Goal: Ask a question

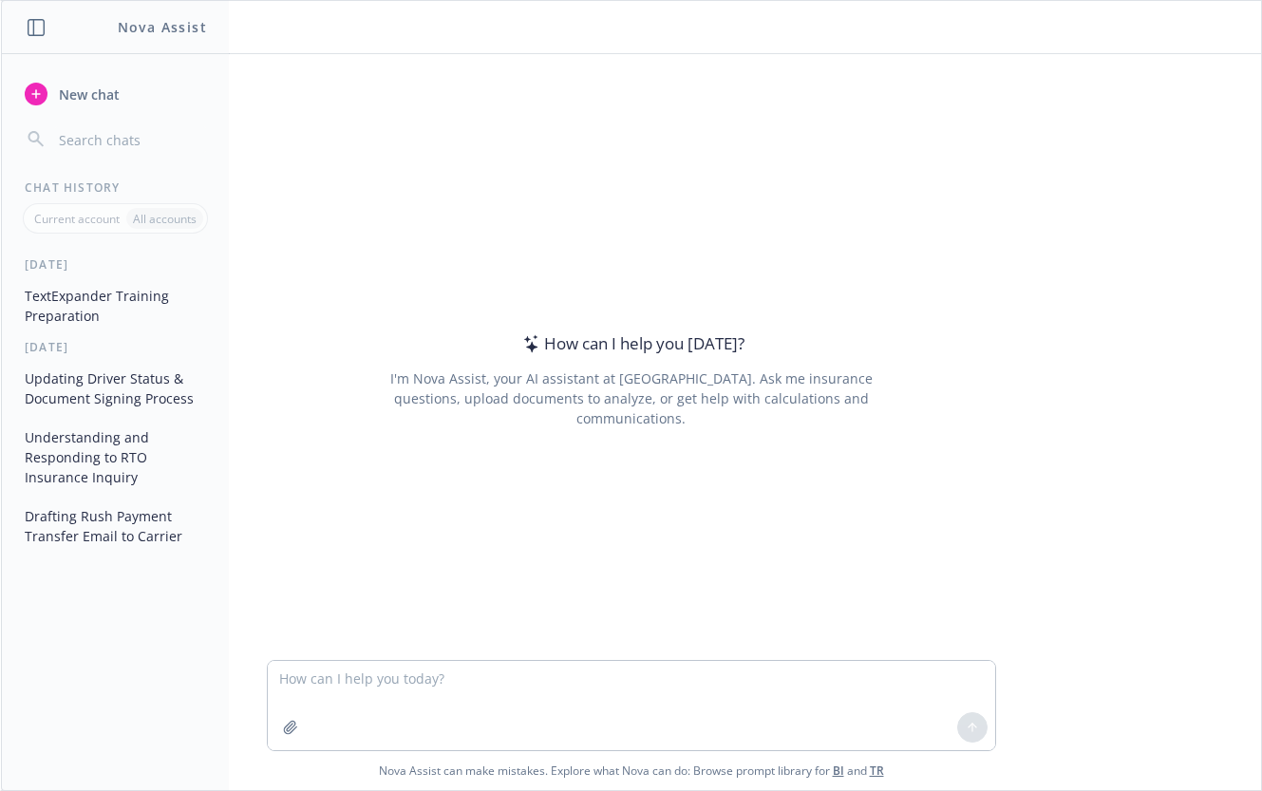
click at [900, 439] on div "How can I help you [DATE]? I'm Nova Assist, your AI assistant at Newfront. Ask …" at bounding box center [632, 379] width 730 height 469
click at [172, 392] on button "Updating Driver Status & Document Signing Process" at bounding box center [115, 388] width 197 height 51
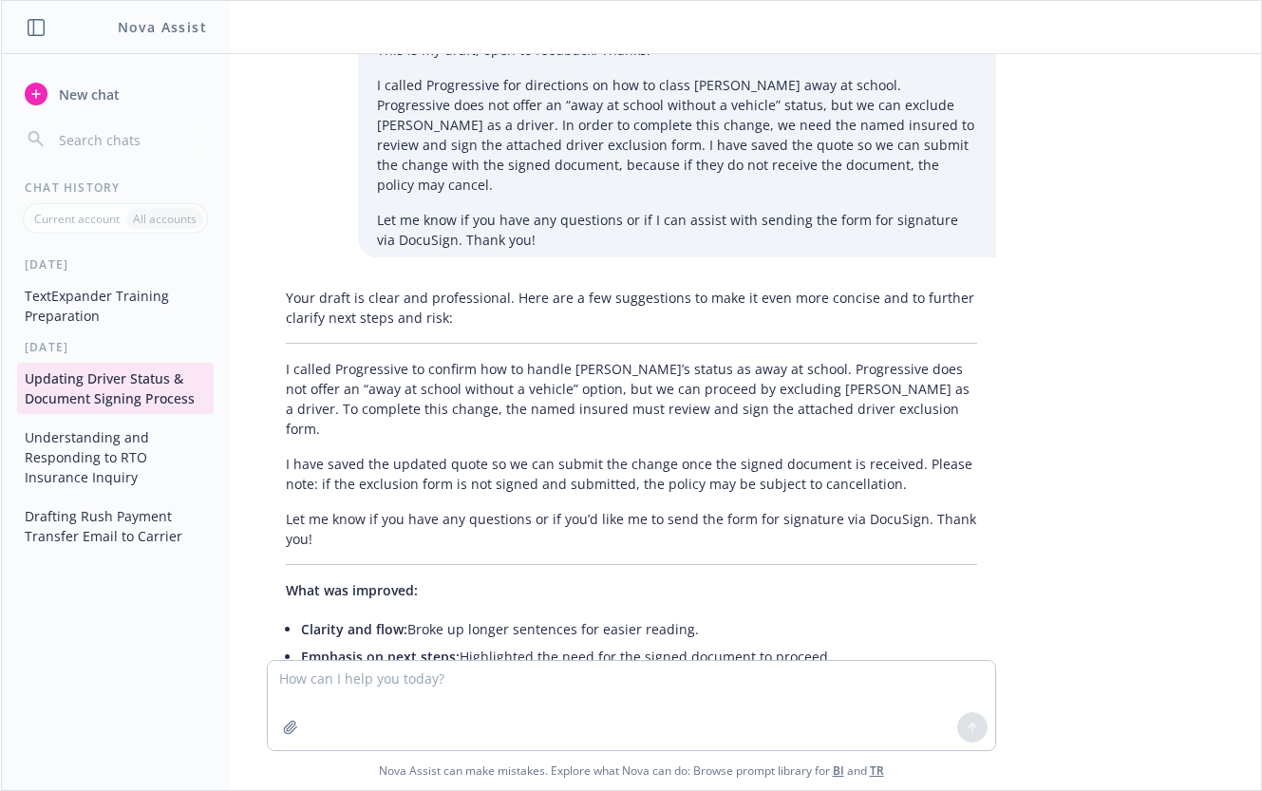
scroll to position [1430, 0]
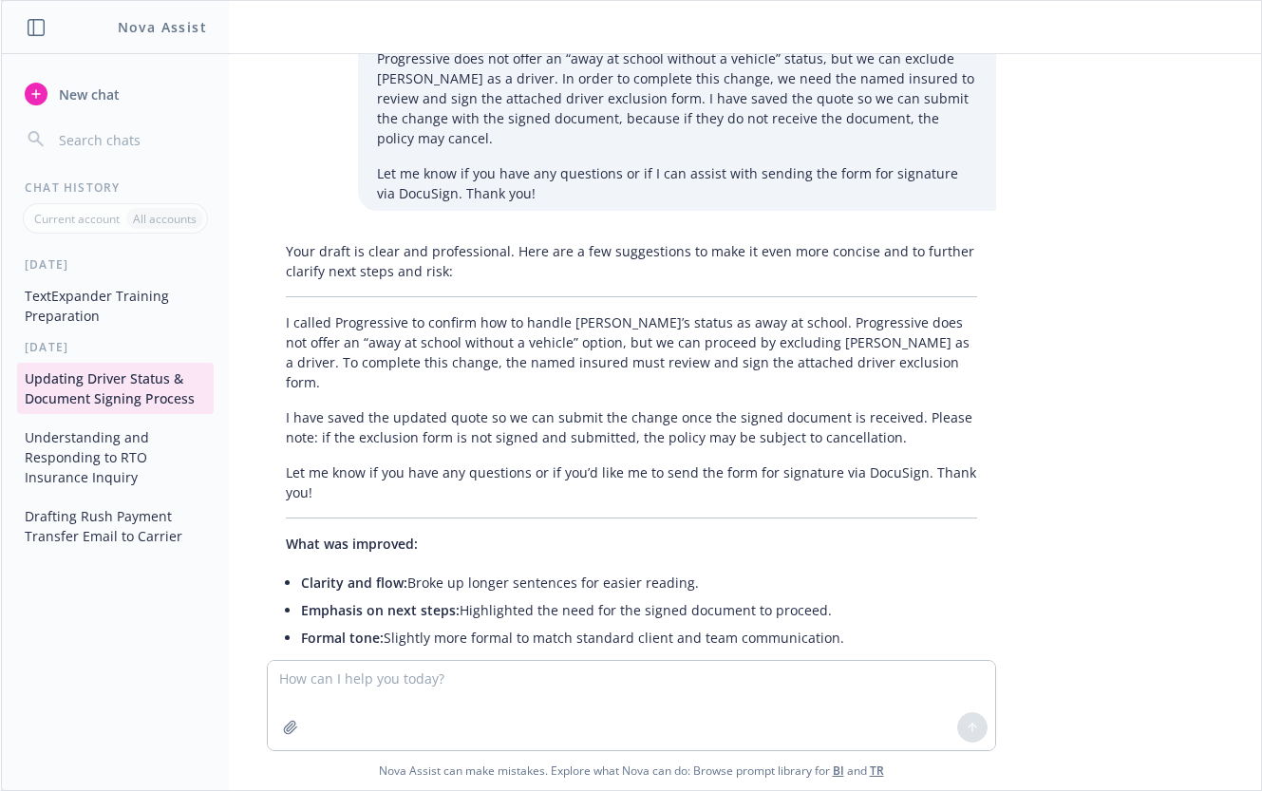
drag, startPoint x: 173, startPoint y: 390, endPoint x: 144, endPoint y: 392, distance: 28.6
click at [144, 392] on button "Updating Driver Status & Document Signing Process" at bounding box center [115, 388] width 197 height 51
click at [51, 383] on button "Updating Driver Status & Document Signing Process" at bounding box center [115, 388] width 197 height 51
drag, startPoint x: 51, startPoint y: 383, endPoint x: 37, endPoint y: 392, distance: 17.1
click at [29, 396] on button "Updating Driver Status & Document Signing Process" at bounding box center [115, 388] width 197 height 51
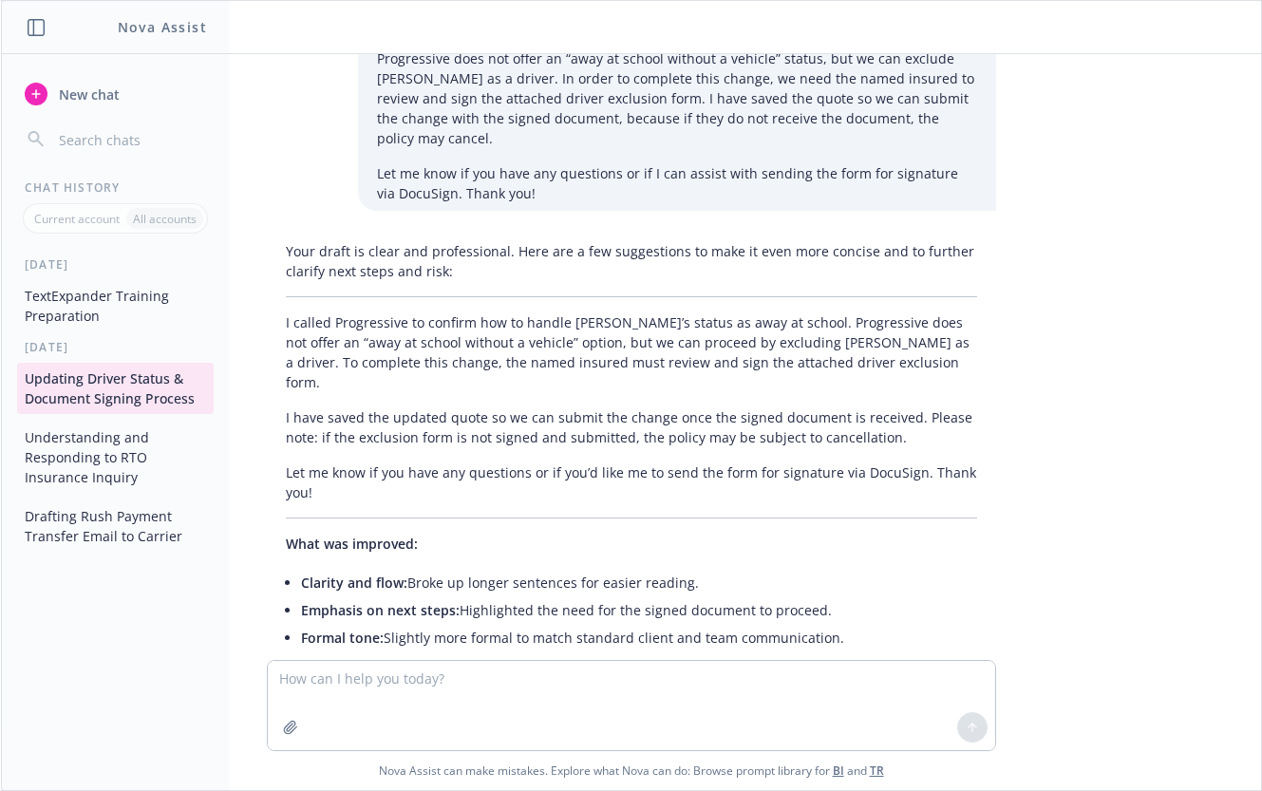
click at [50, 389] on button "Updating Driver Status & Document Signing Process" at bounding box center [115, 388] width 197 height 51
click at [112, 305] on button "TextExpander Training Preparation" at bounding box center [115, 305] width 197 height 51
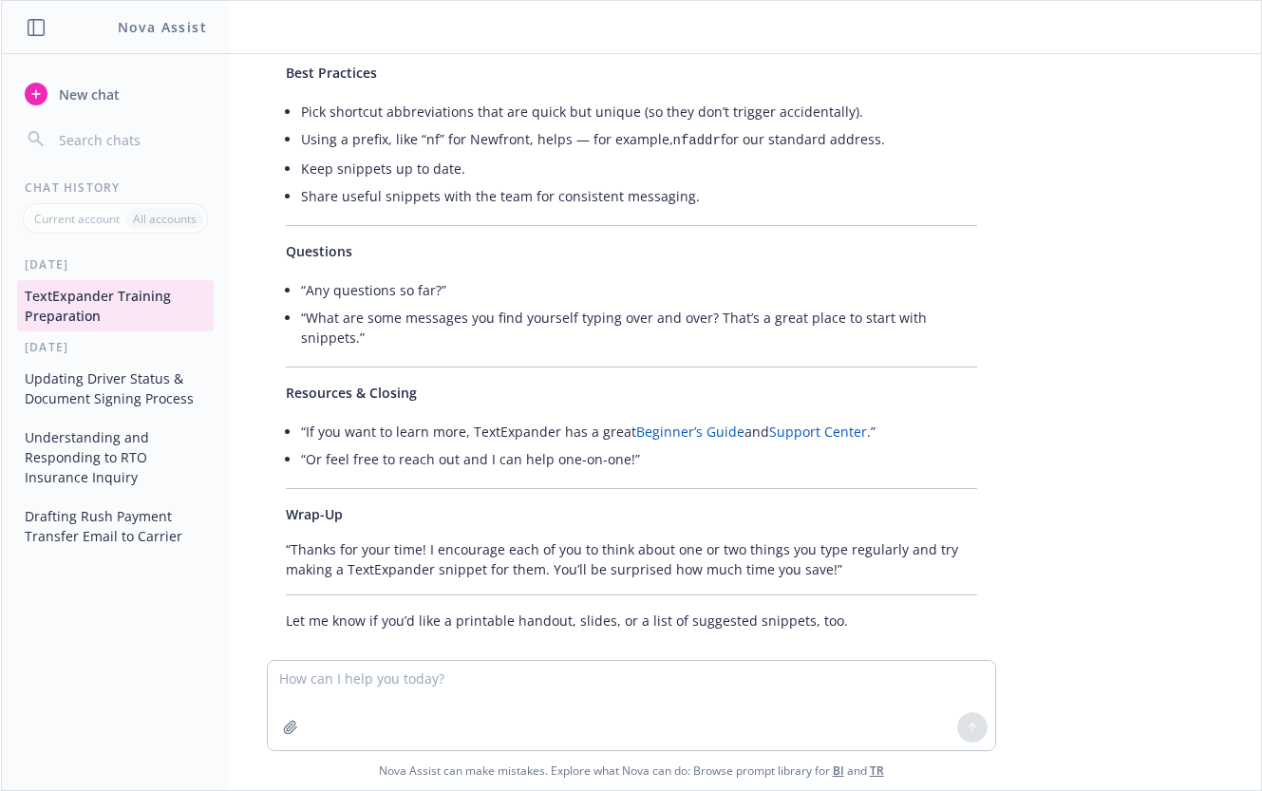
scroll to position [2862, 0]
click at [103, 521] on button "Drafting Rush Payment Transfer Email to Carrier" at bounding box center [115, 526] width 197 height 51
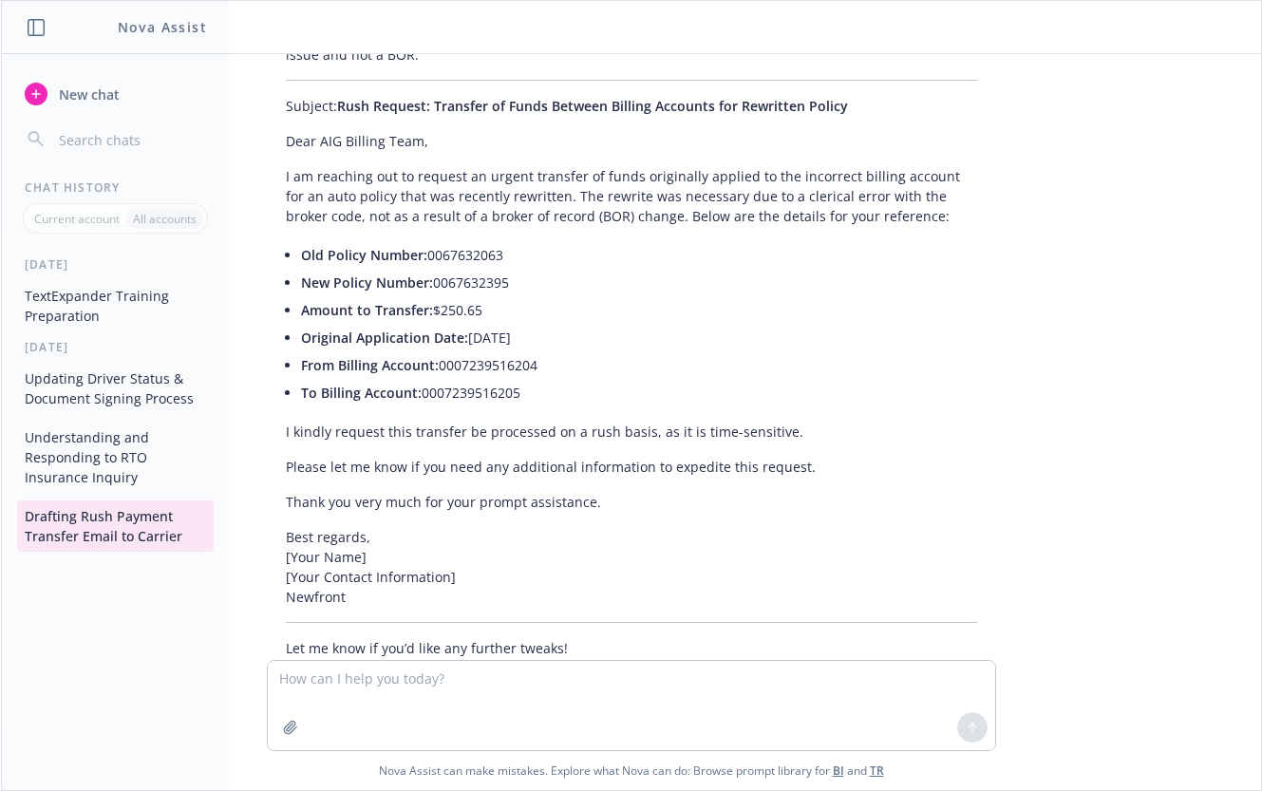
scroll to position [1494, 0]
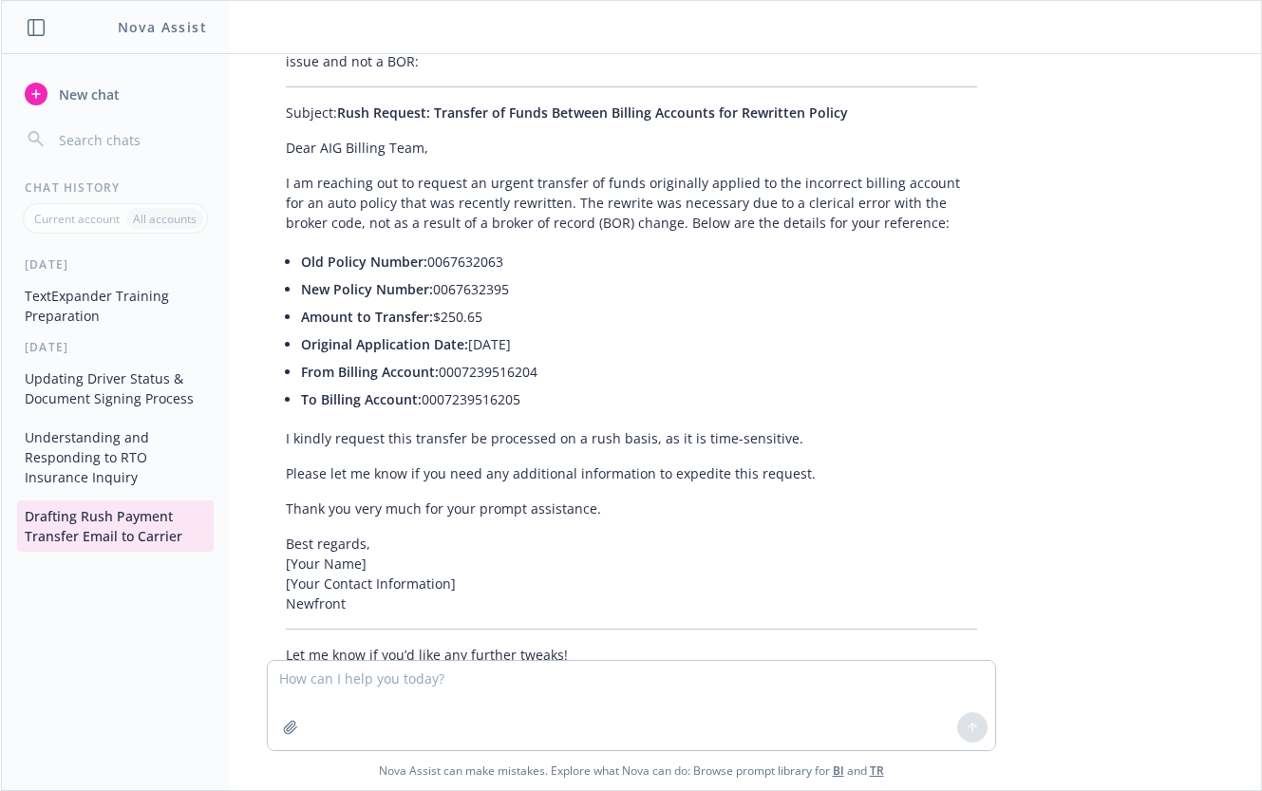
click at [38, 29] on icon "button" at bounding box center [36, 27] width 17 height 17
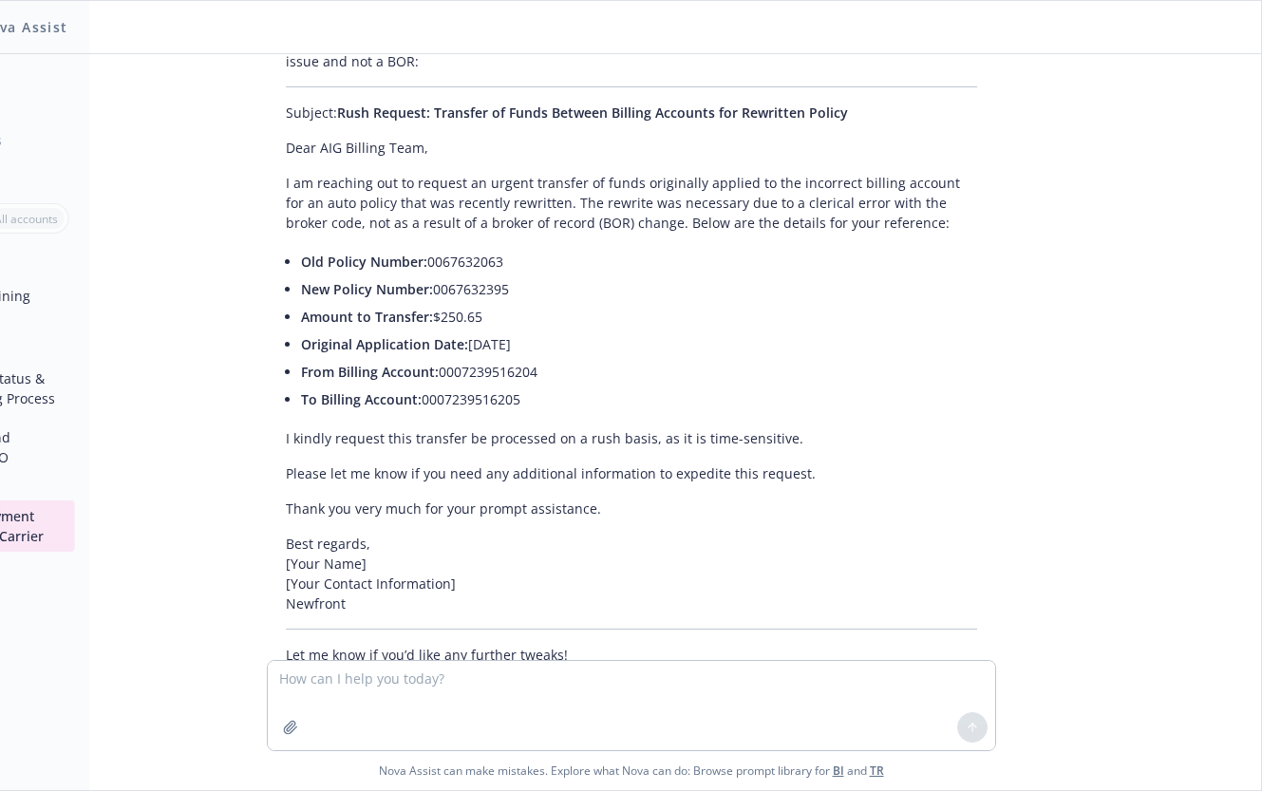
scroll to position [1532, 0]
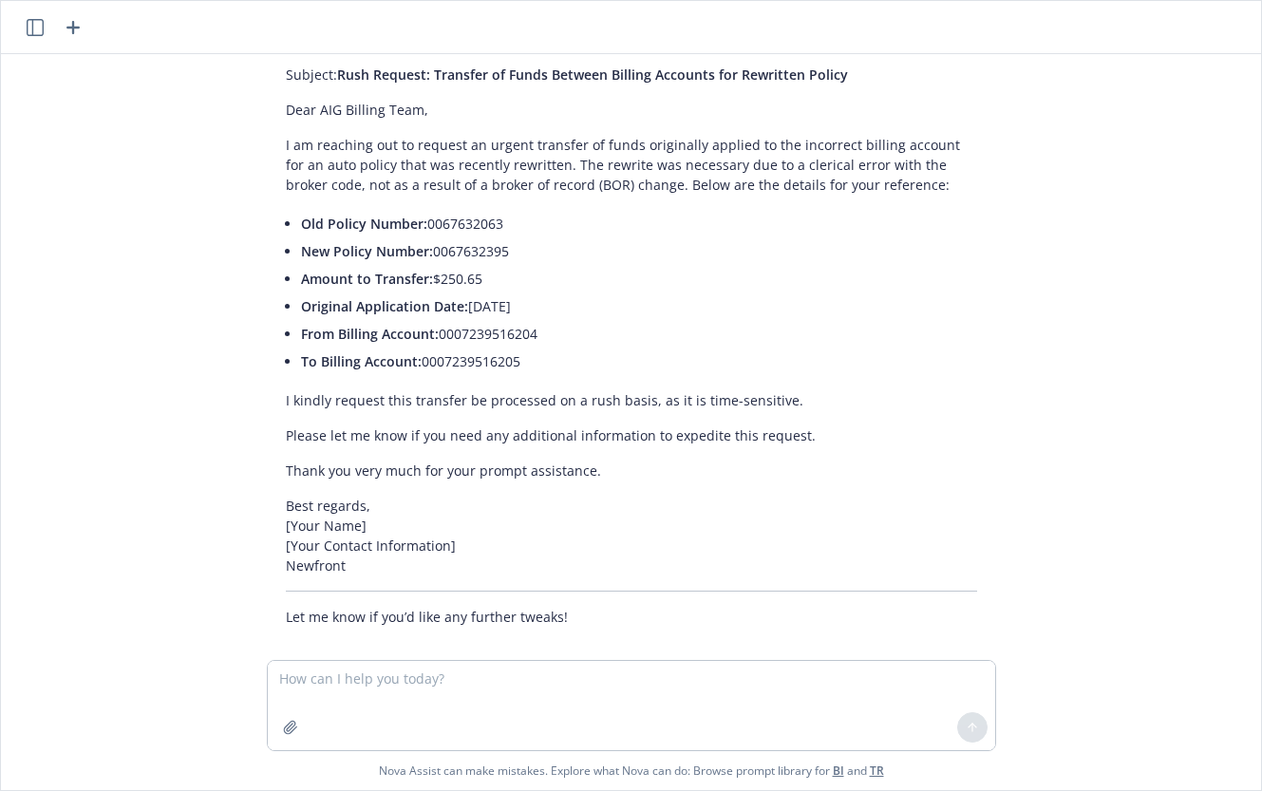
click at [43, 31] on icon "button" at bounding box center [35, 27] width 17 height 17
